Goal: Find specific page/section: Find specific page/section

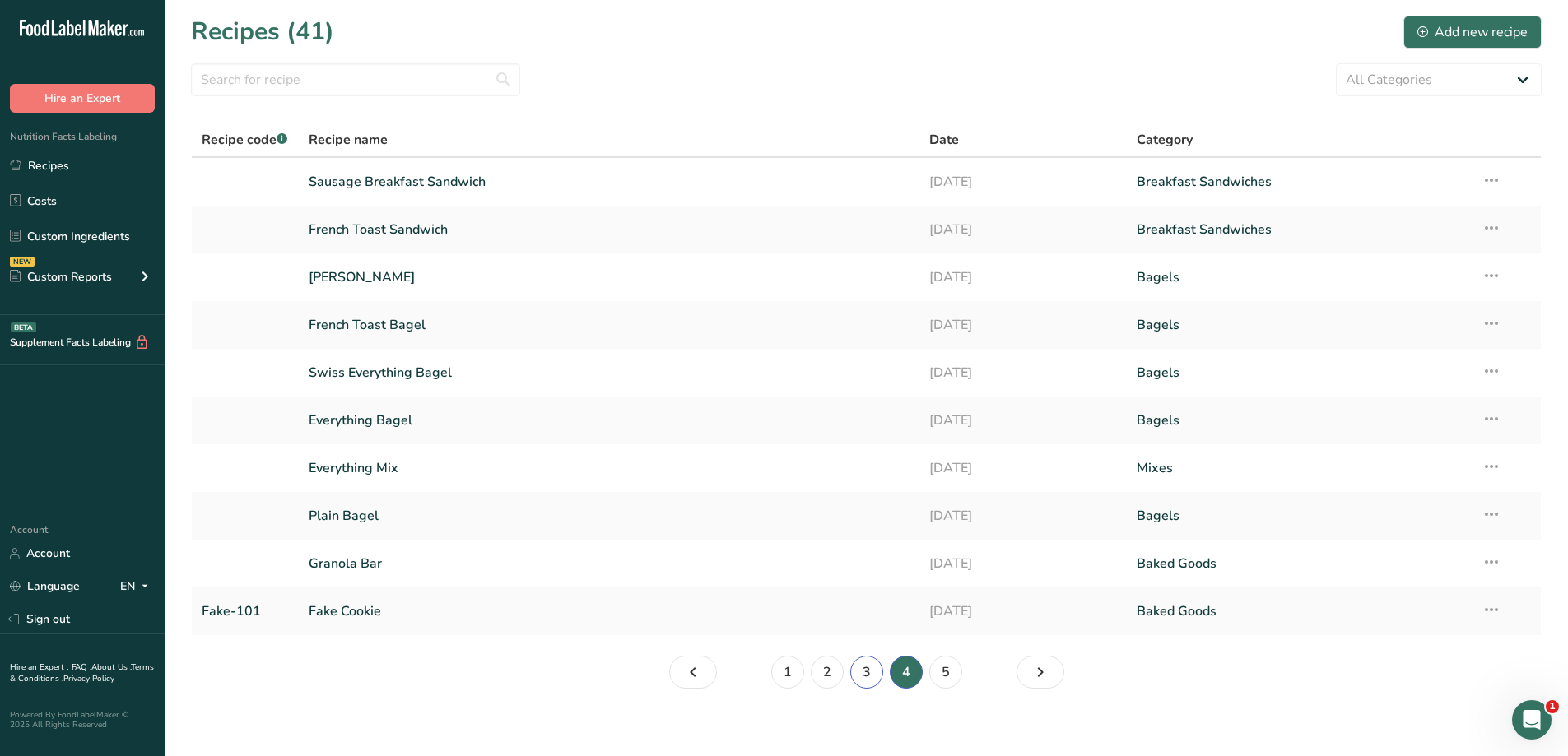
click at [864, 670] on link "3" at bounding box center [866, 672] width 33 height 33
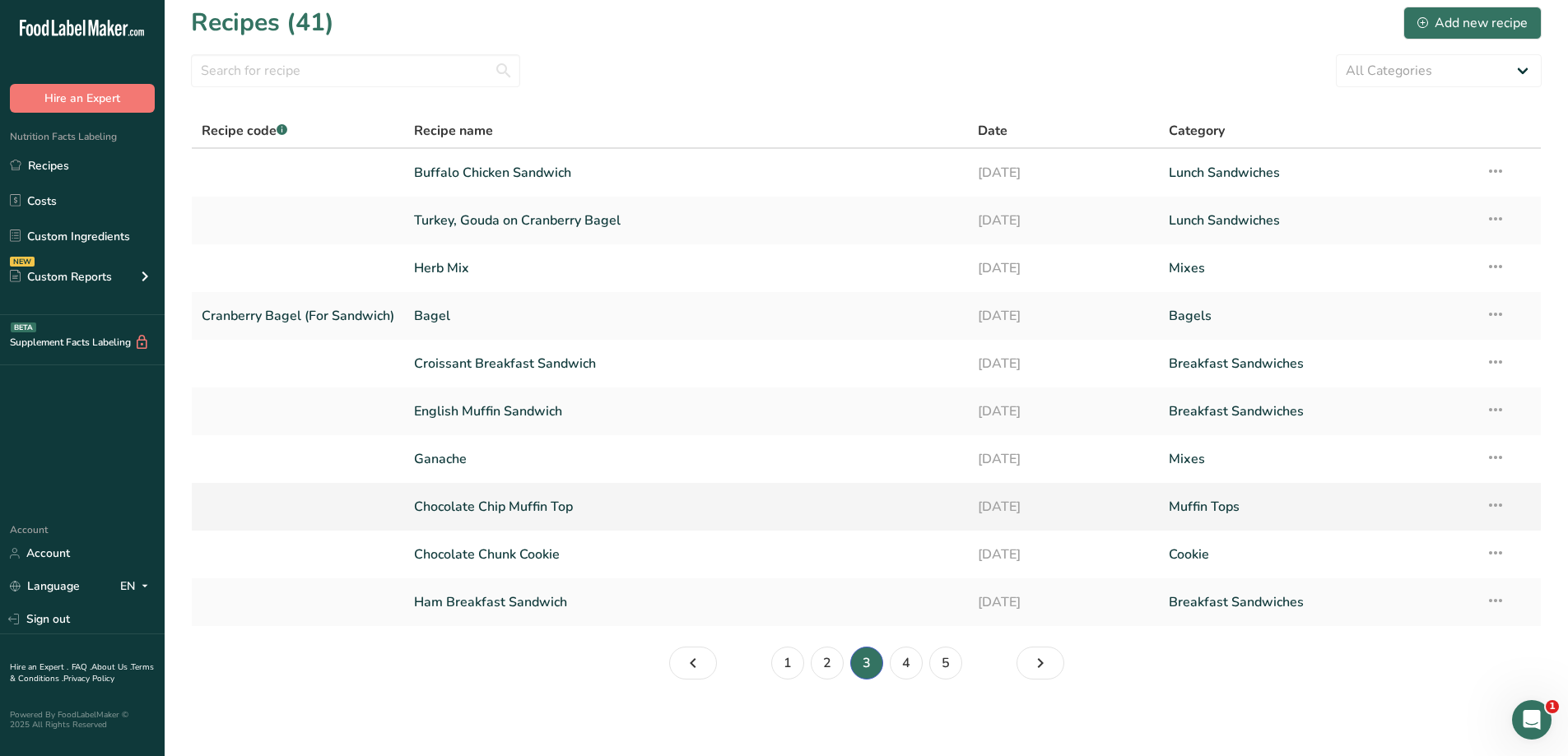
scroll to position [12, 0]
click at [829, 655] on link "2" at bounding box center [827, 660] width 33 height 33
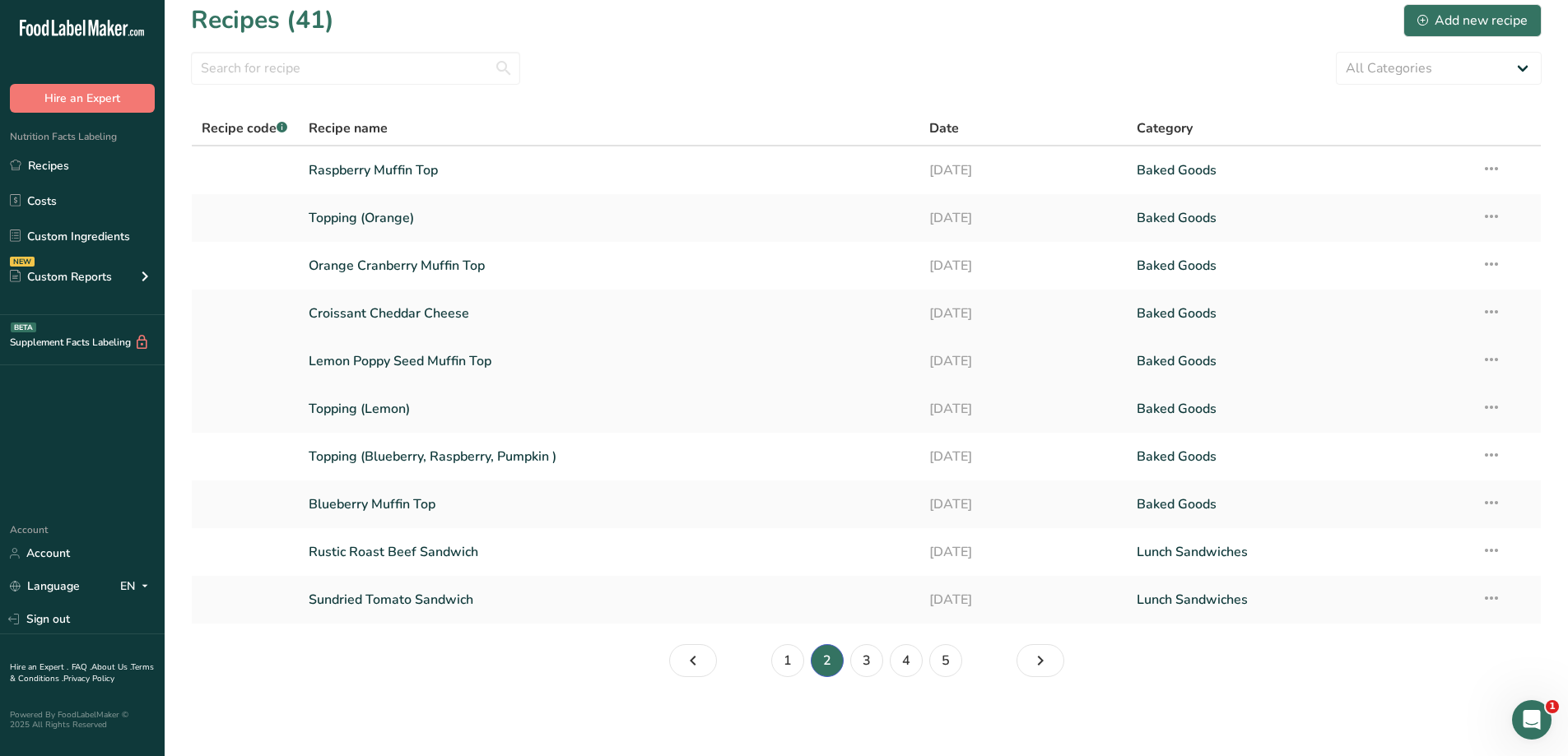
click at [523, 354] on link "Lemon Poppy Seed Muffin Top" at bounding box center [609, 361] width 602 height 34
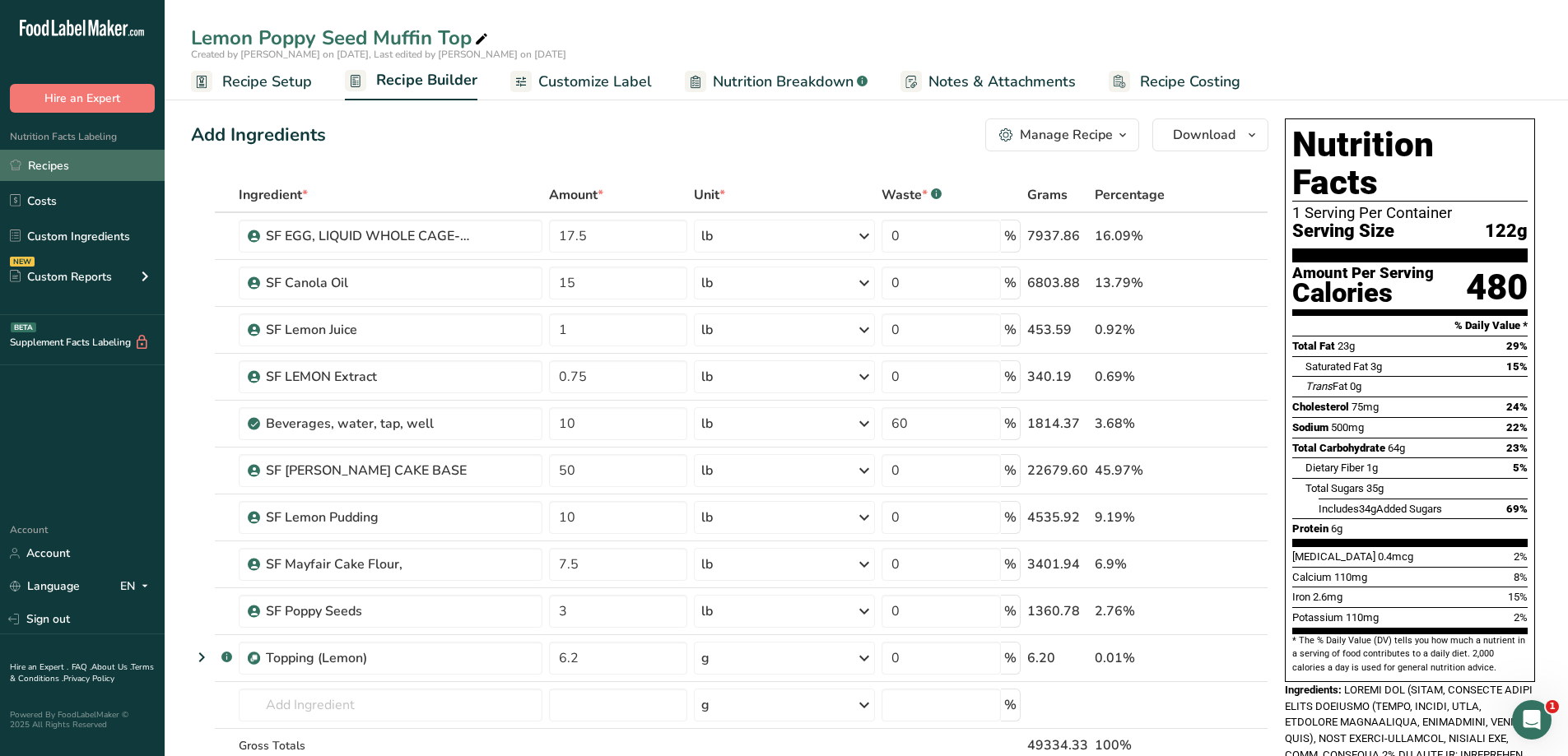
click at [47, 171] on link "Recipes" at bounding box center [82, 166] width 165 height 31
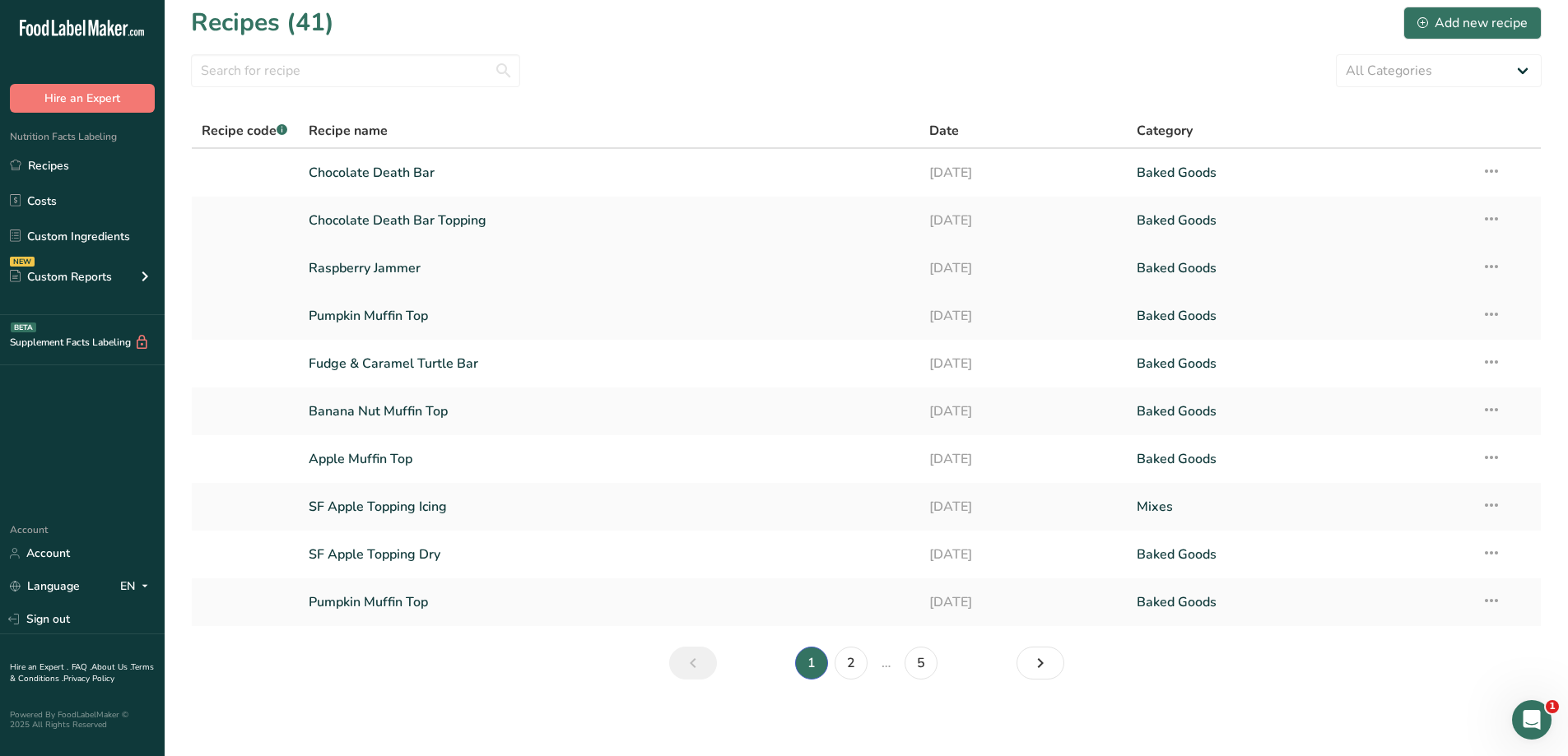
scroll to position [12, 0]
click at [850, 659] on link "2" at bounding box center [851, 660] width 33 height 33
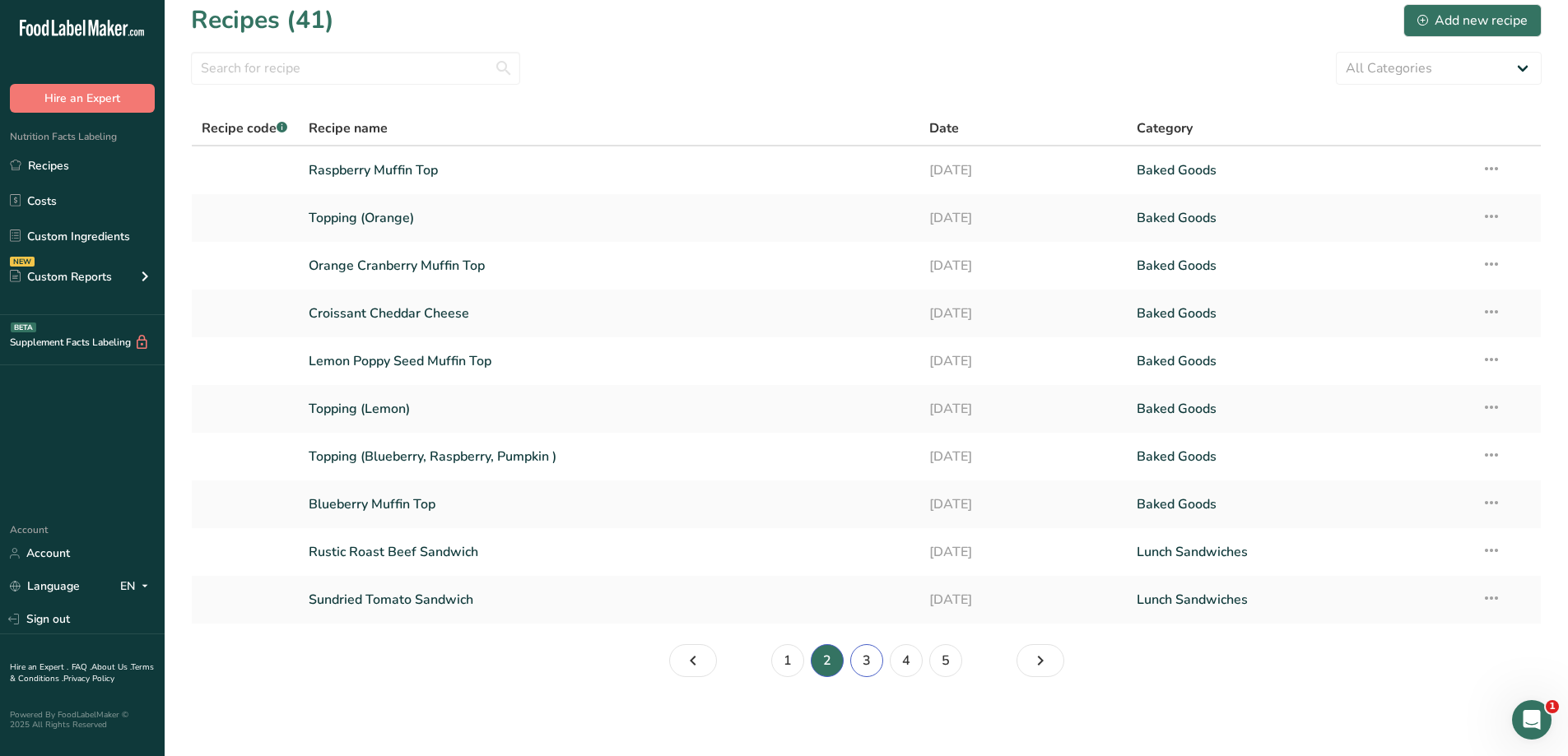
click at [860, 659] on link "3" at bounding box center [866, 660] width 33 height 33
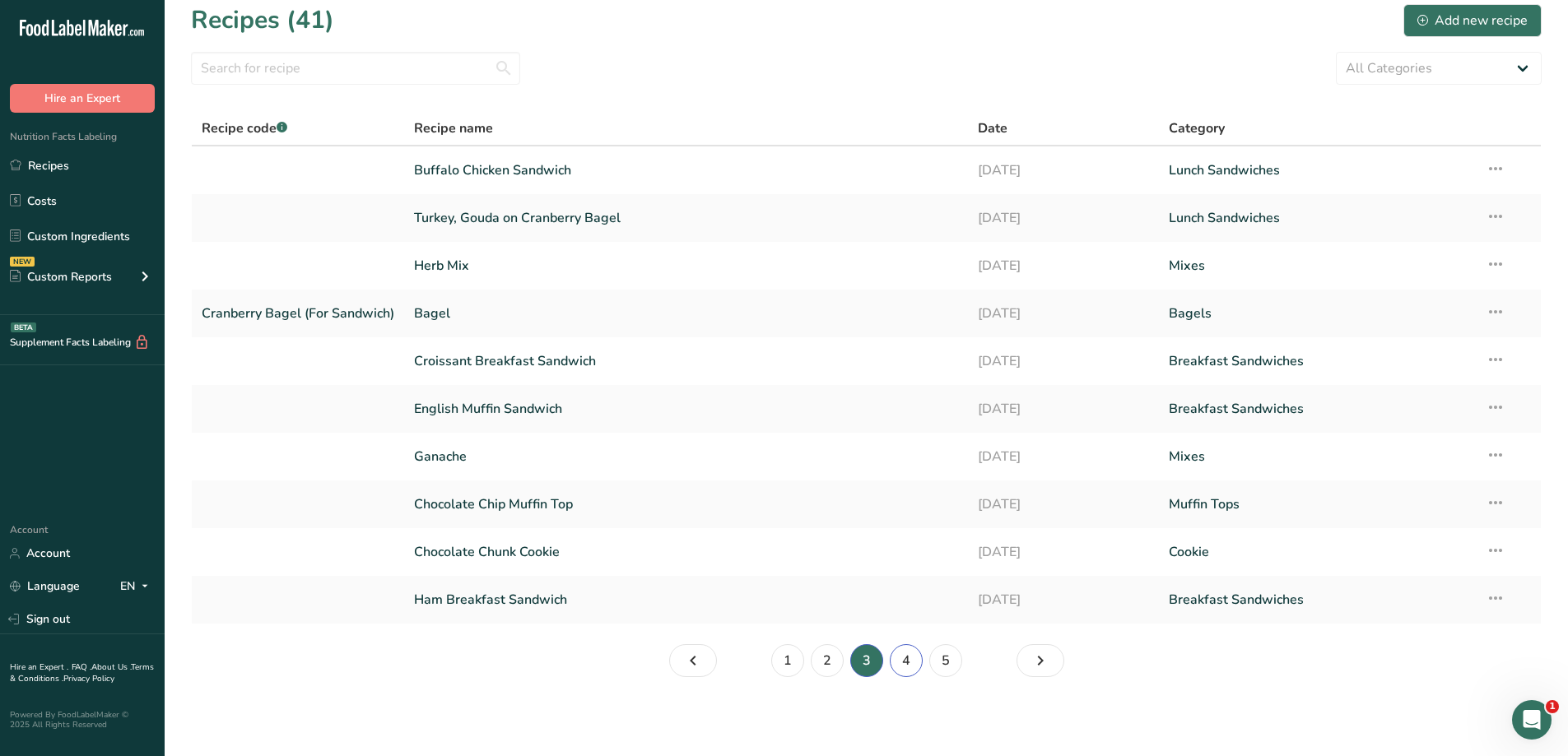
click at [910, 657] on link "4" at bounding box center [906, 660] width 33 height 33
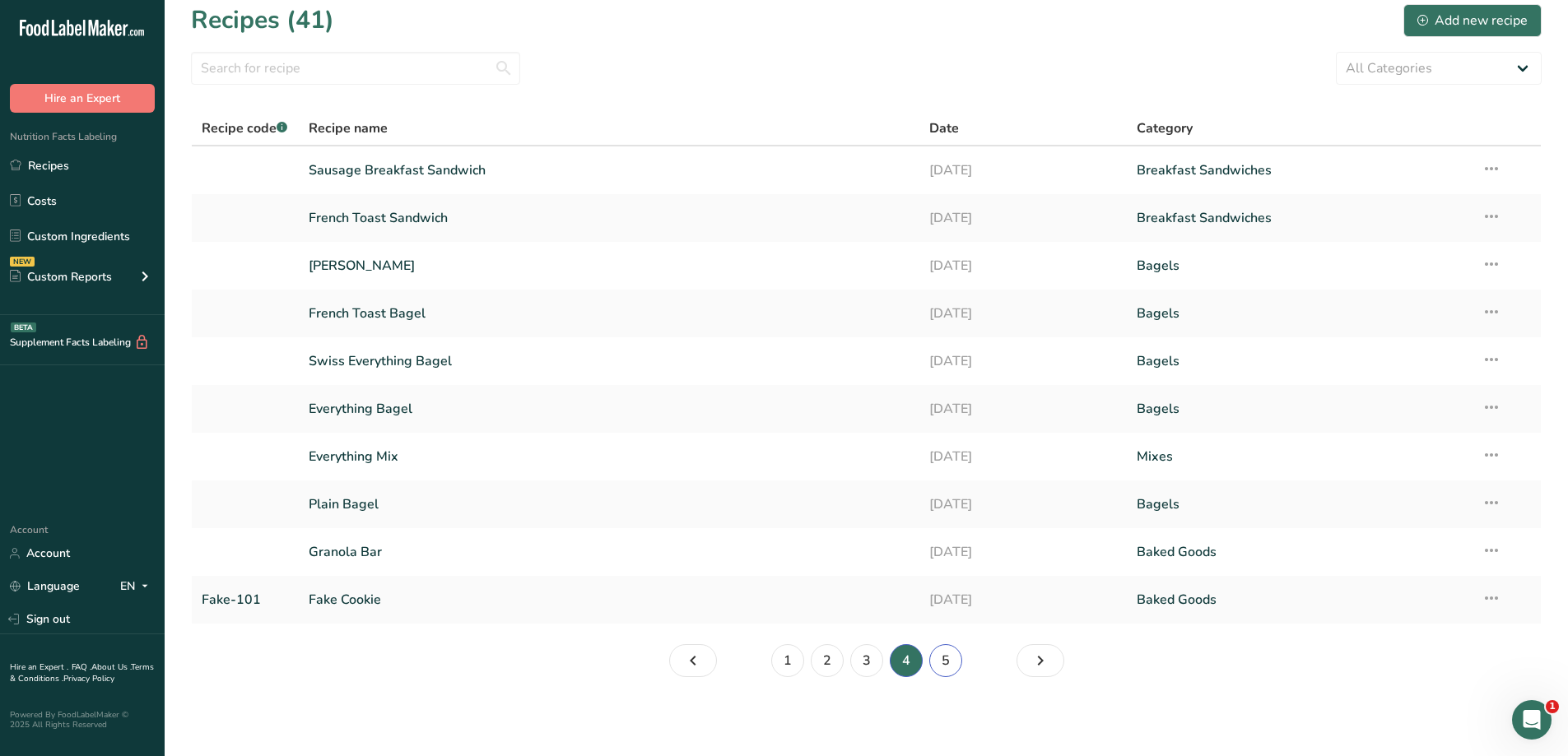
click at [939, 665] on link "5" at bounding box center [945, 660] width 33 height 33
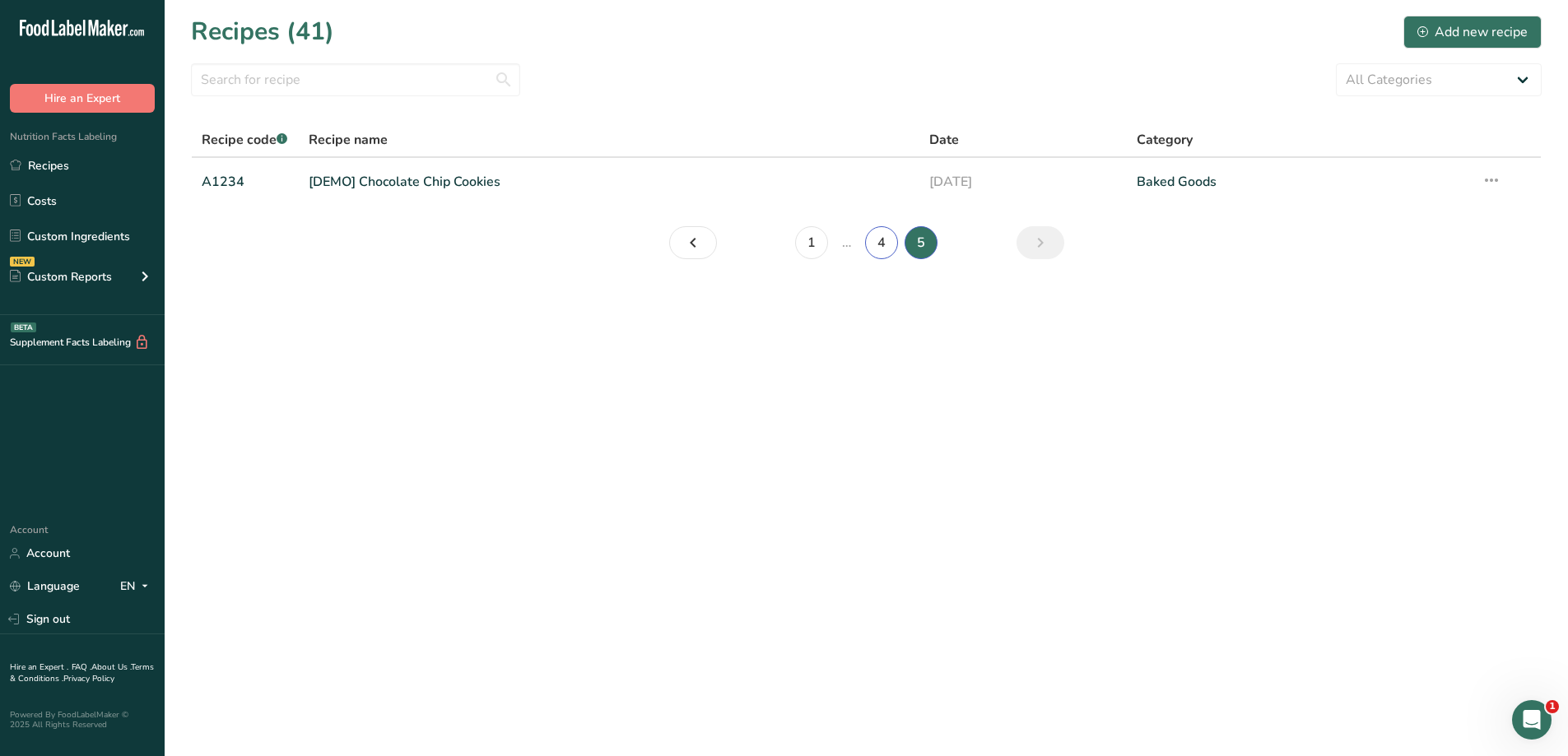
click at [869, 241] on link "4" at bounding box center [882, 243] width 33 height 33
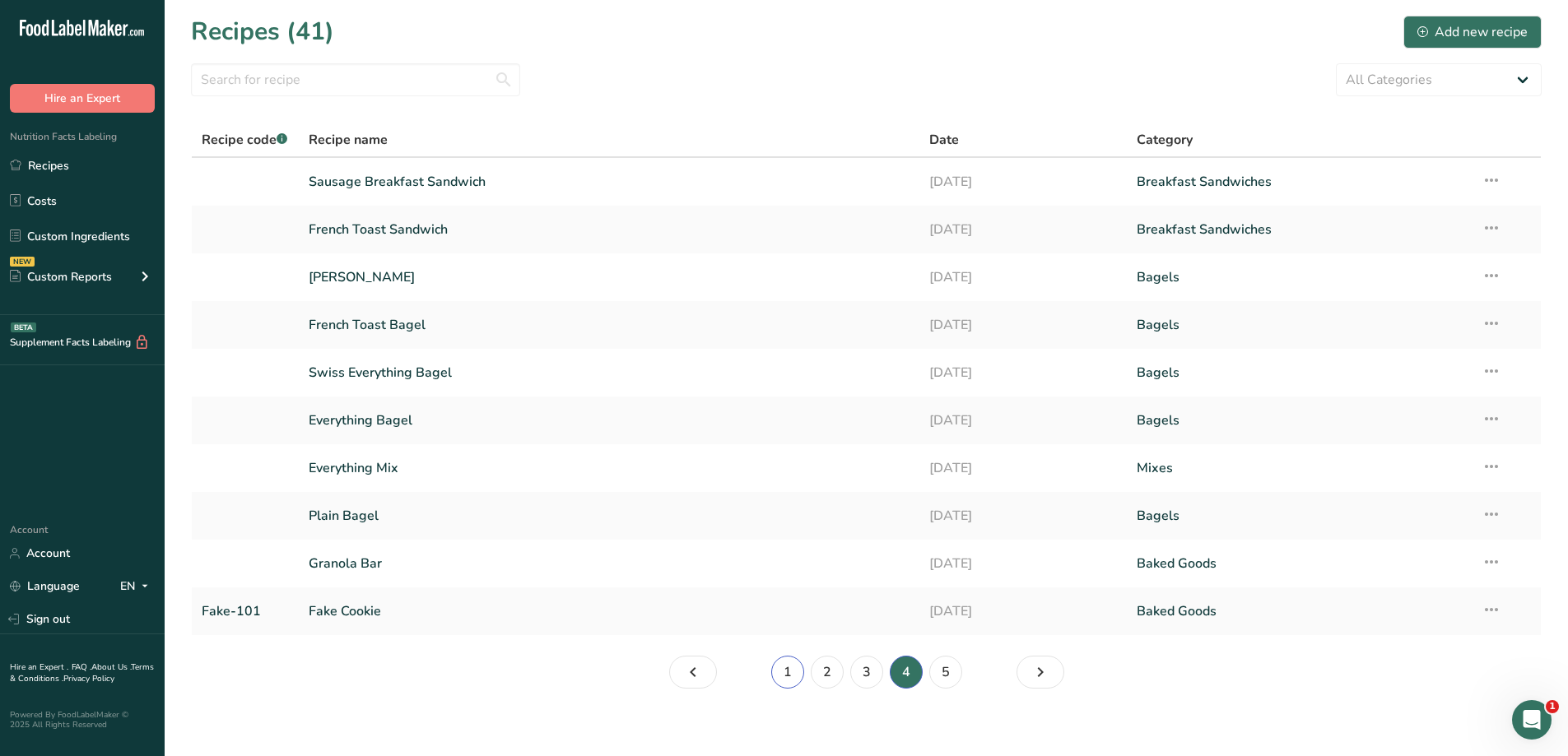
click at [790, 678] on link "1" at bounding box center [787, 672] width 33 height 33
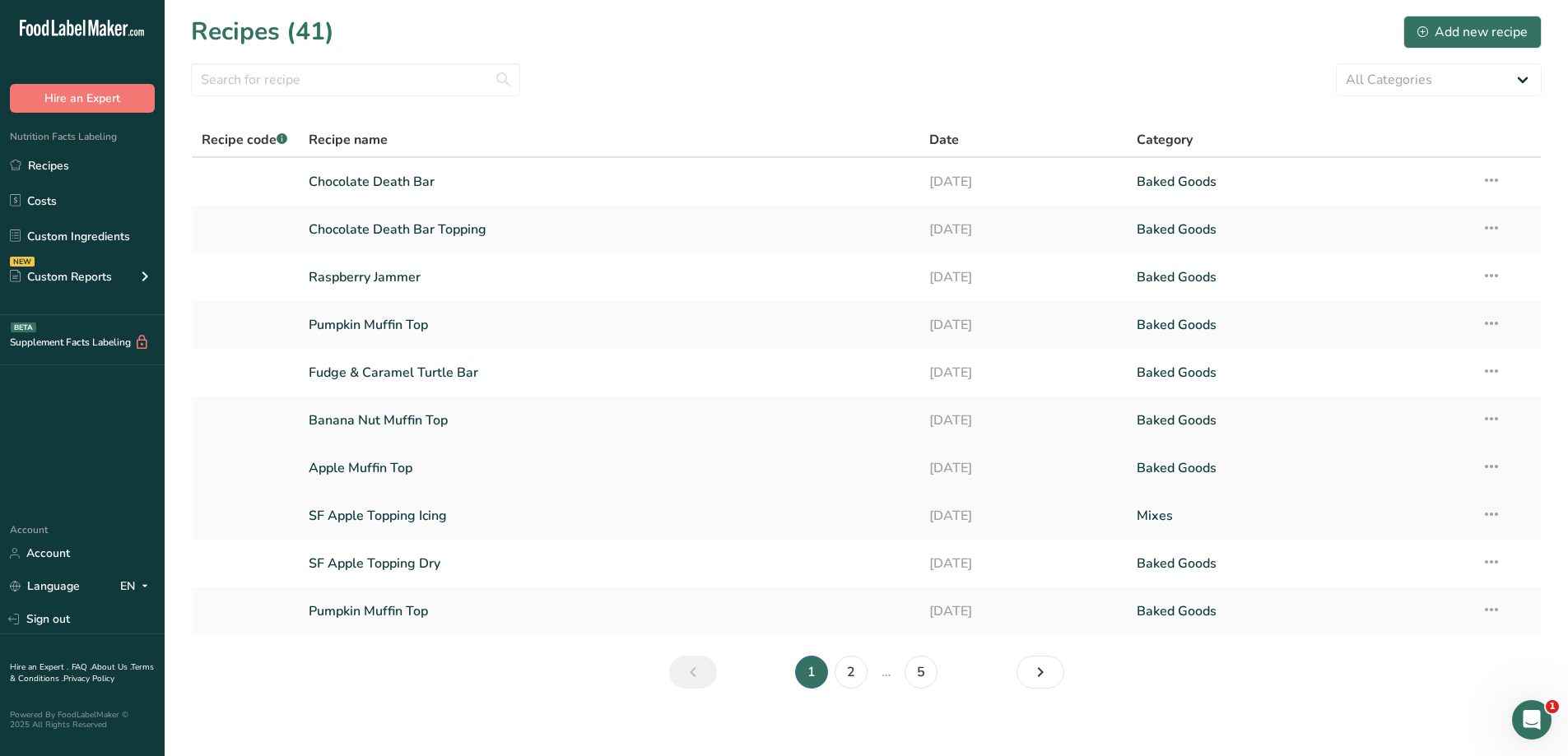
click at [429, 466] on link "Apple Muffin Top" at bounding box center [609, 467] width 602 height 34
